Goal: Task Accomplishment & Management: Use online tool/utility

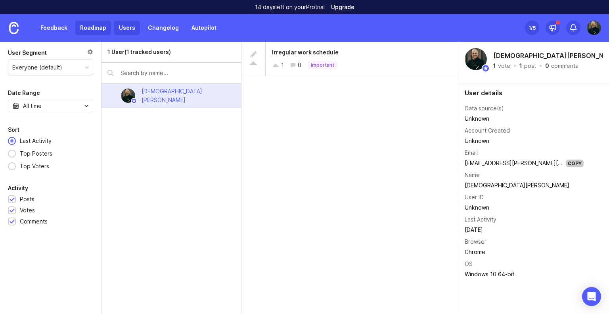
click at [92, 33] on link "Roadmap" at bounding box center [93, 28] width 36 height 14
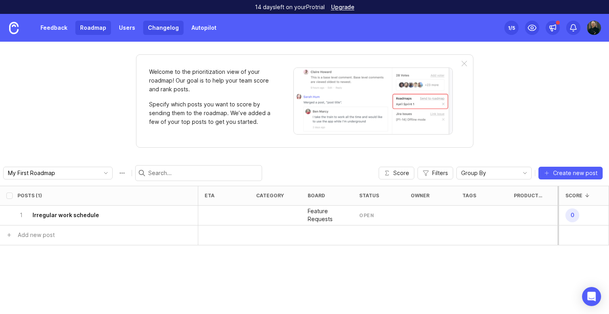
click at [161, 27] on link "Changelog" at bounding box center [163, 28] width 40 height 14
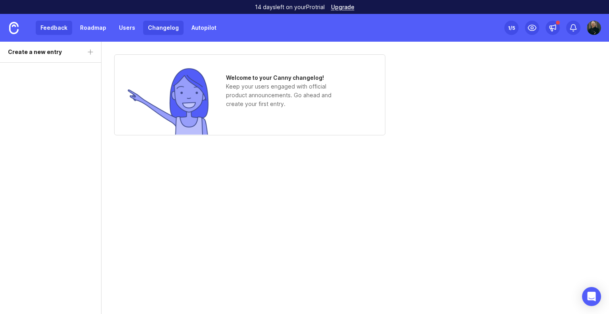
click at [51, 23] on link "Feedback" at bounding box center [54, 28] width 36 height 14
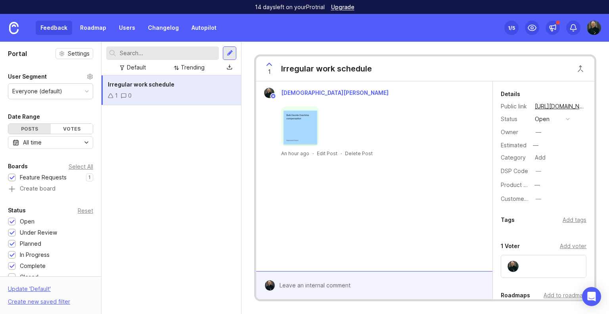
click at [205, 131] on div "Irregular work schedule 1 0" at bounding box center [171, 194] width 140 height 238
click at [603, 32] on div "Feedback Roadmap Users Changelog Autopilot Set up Canny 1 /5" at bounding box center [304, 28] width 609 height 28
click at [596, 31] on img at bounding box center [594, 28] width 14 height 14
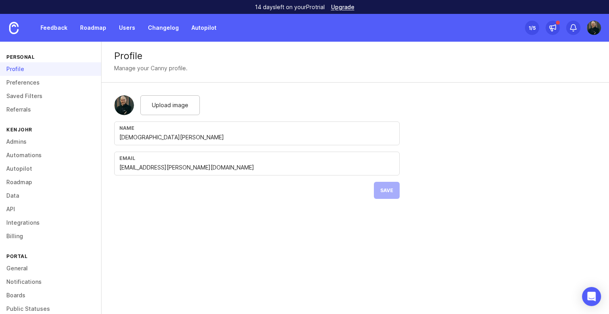
click at [596, 73] on div "Profile Manage your Canny profile." at bounding box center [354, 62] width 507 height 41
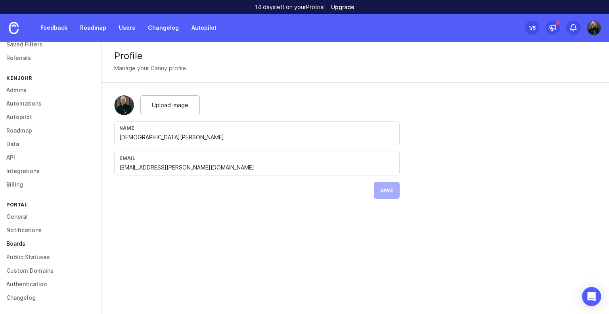
click at [14, 238] on link "Boards" at bounding box center [50, 243] width 101 height 13
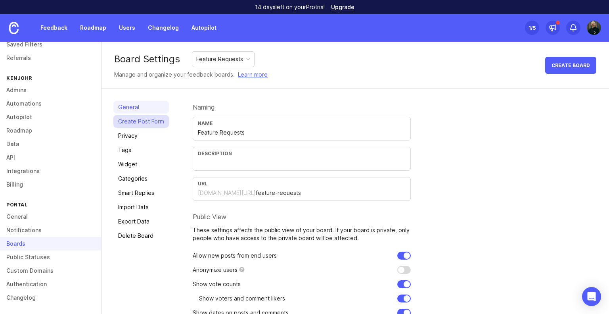
click at [155, 122] on link "Create Post Form" at bounding box center [140, 121] width 55 height 13
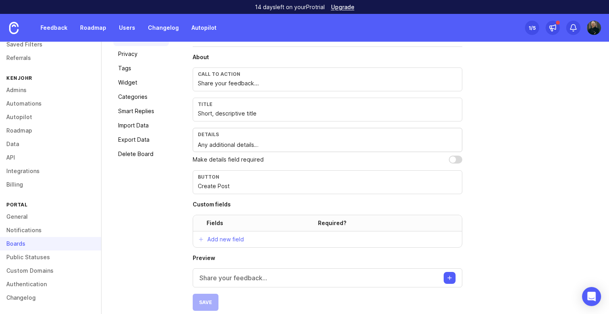
scroll to position [89, 0]
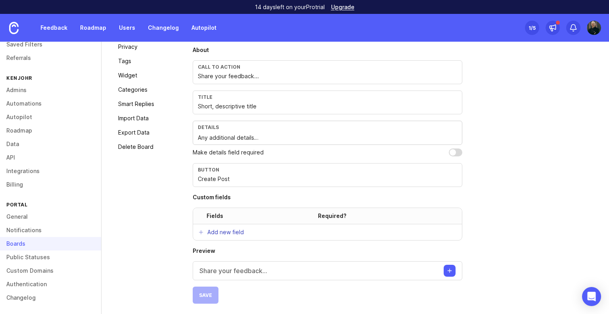
click at [213, 225] on button "Add new field" at bounding box center [220, 232] width 55 height 16
